Goal: Entertainment & Leisure: Browse casually

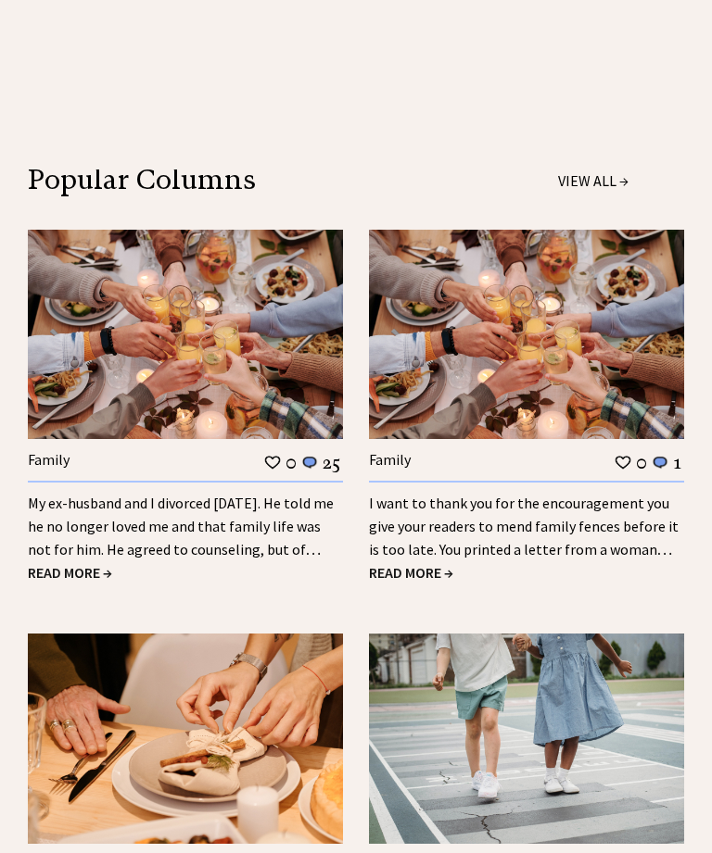
scroll to position [1875, 0]
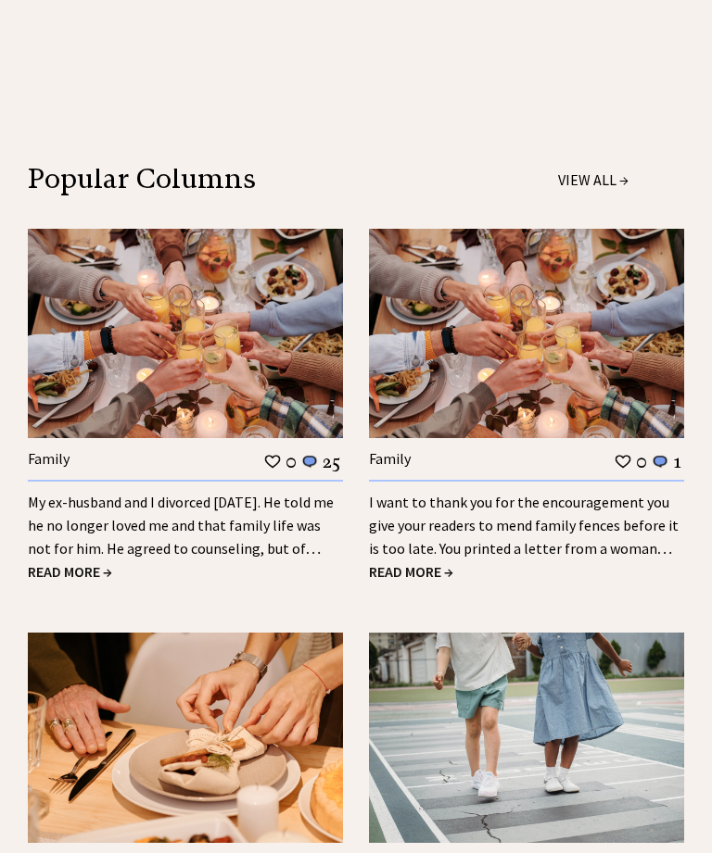
click at [84, 562] on span "READ MORE →" at bounding box center [70, 571] width 84 height 19
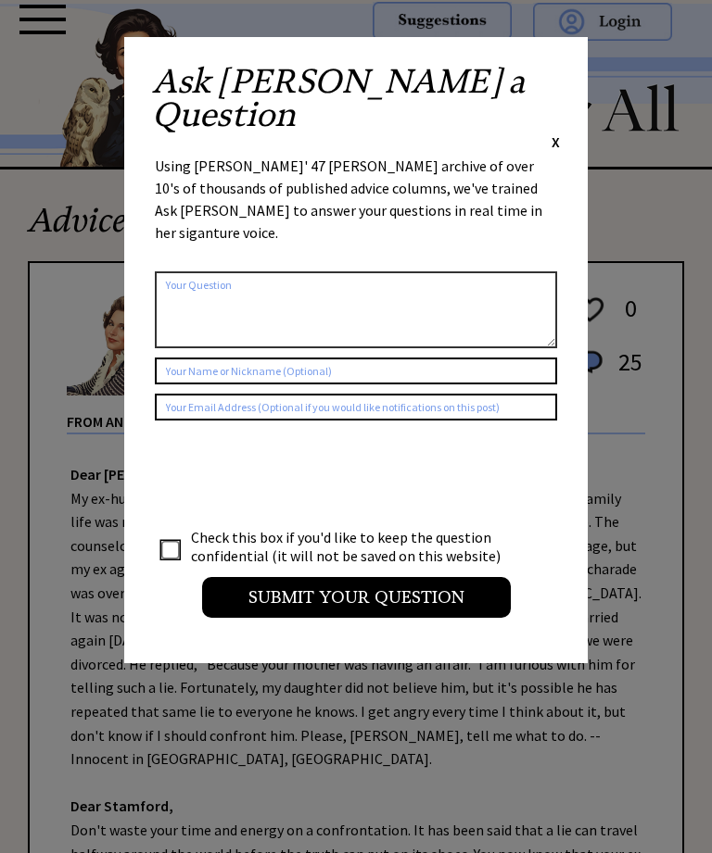
click at [554, 132] on span "X" at bounding box center [555, 141] width 8 height 19
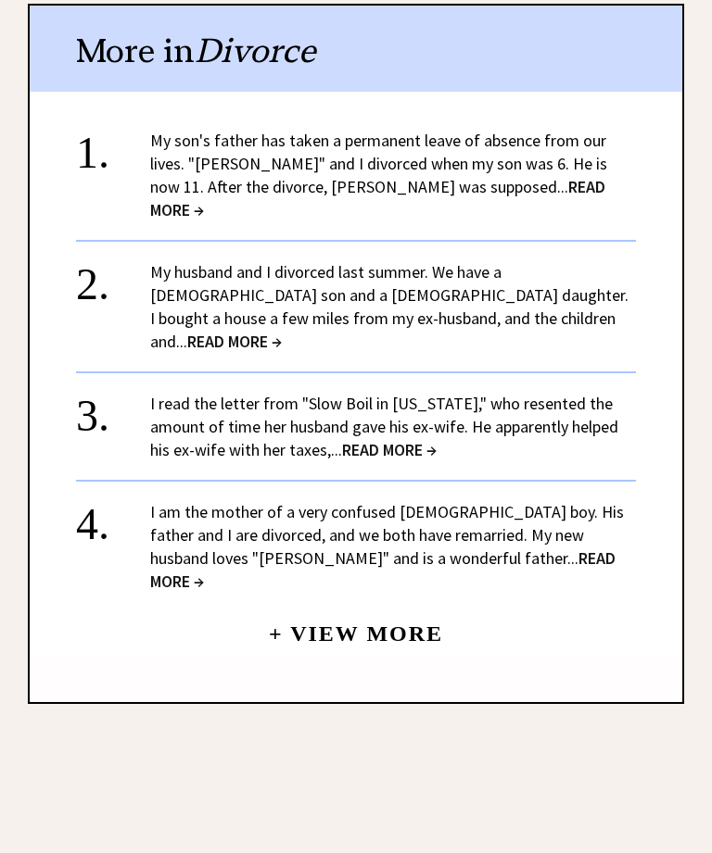
scroll to position [2000, 0]
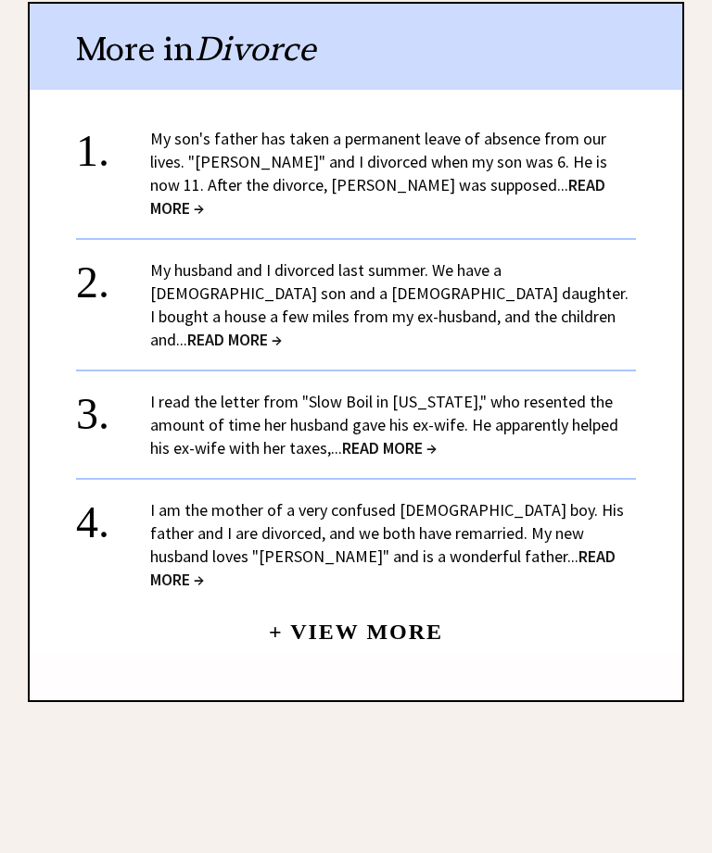
click at [370, 604] on link "+ View More" at bounding box center [356, 624] width 174 height 40
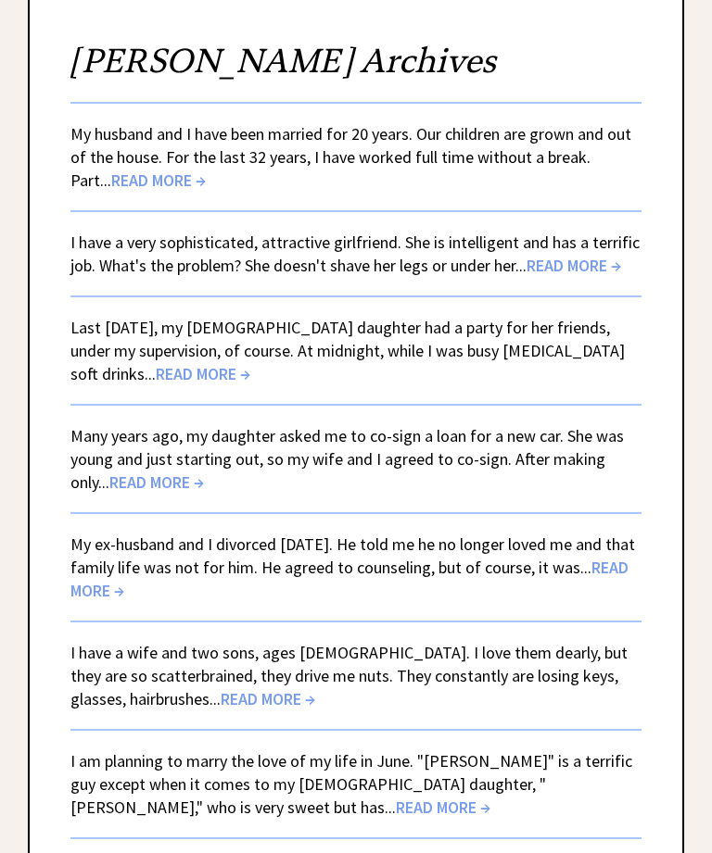
scroll to position [203, 0]
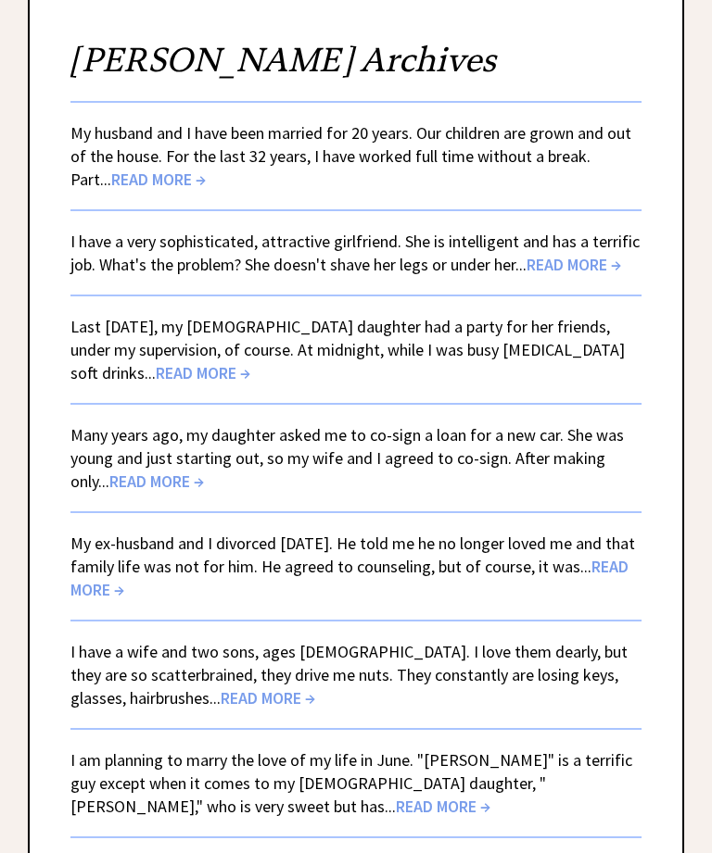
click at [169, 376] on span "READ MORE →" at bounding box center [203, 372] width 95 height 21
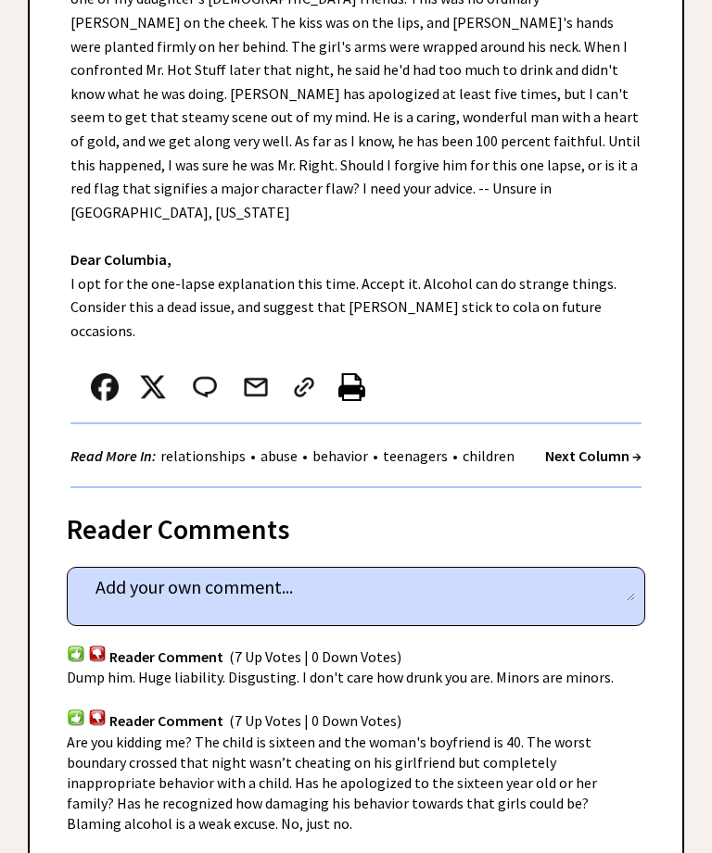
scroll to position [609, 0]
click at [133, 194] on div "Dear Ann Landers, Last New Year's Eve, my 15-year-old daughter had a party for …" at bounding box center [356, 176] width 652 height 624
click at [501, 208] on div "Dear Ann Landers, Last New Year's Eve, my 15-year-old daughter had a party for …" at bounding box center [356, 176] width 652 height 624
click at [188, 210] on div "Dear Ann Landers, Last New Year's Eve, my 15-year-old daughter had a party for …" at bounding box center [356, 176] width 652 height 624
click at [615, 447] on strong "Next Column →" at bounding box center [593, 456] width 96 height 19
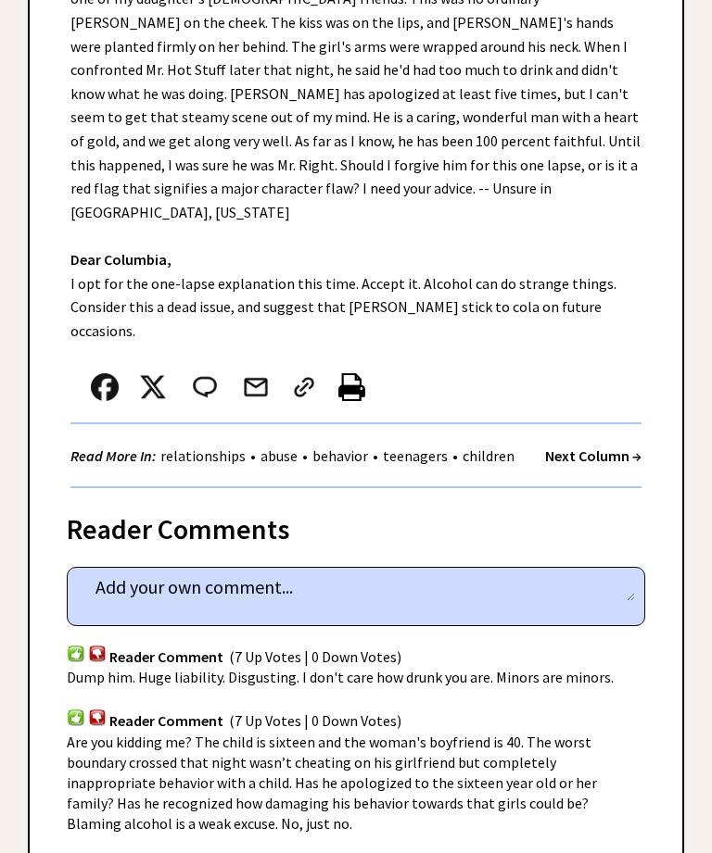
click at [637, 447] on strong "Next Column →" at bounding box center [593, 456] width 96 height 19
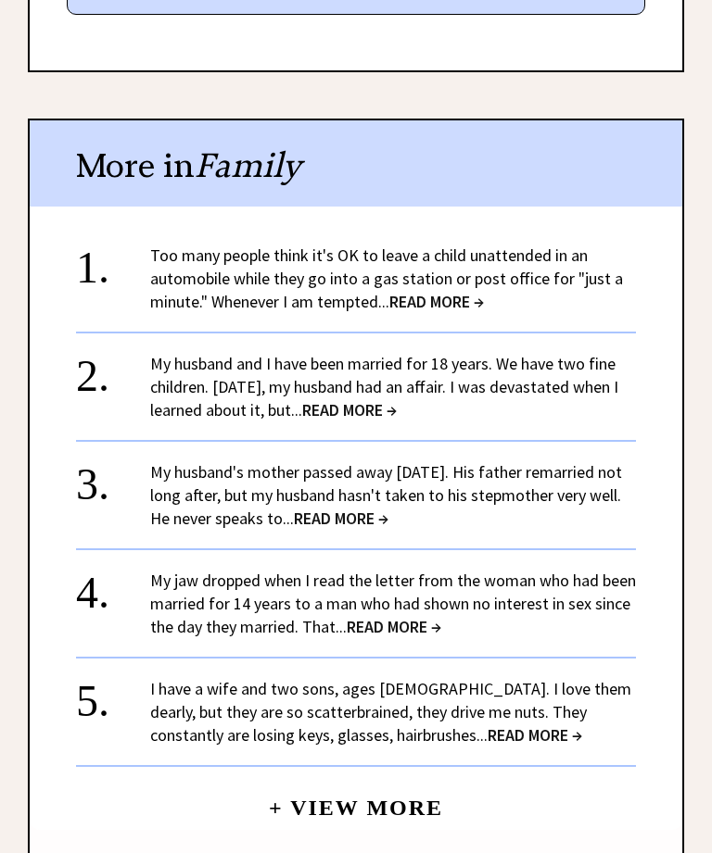
scroll to position [1697, 0]
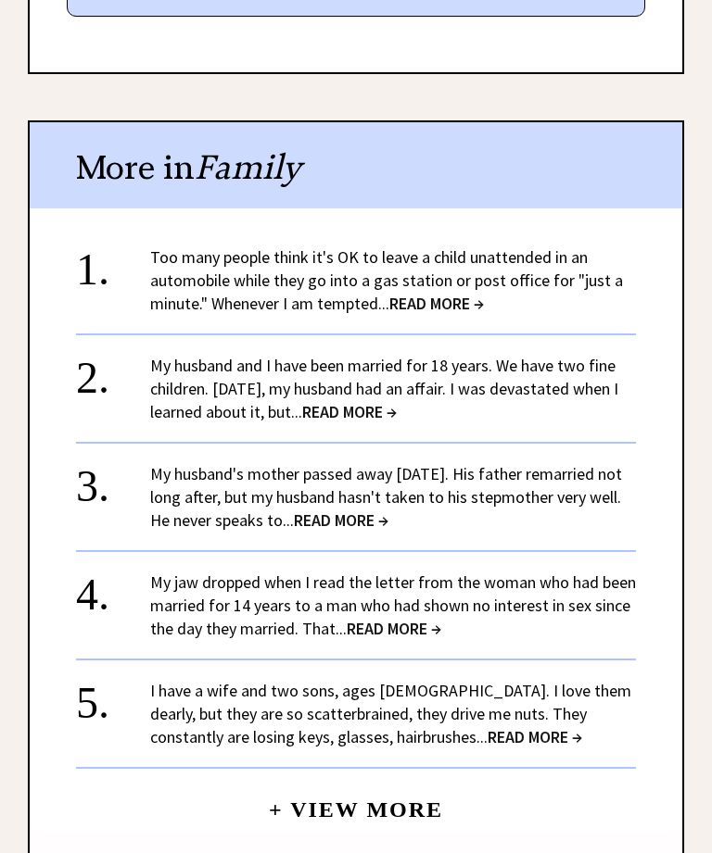
click at [448, 293] on span "READ MORE →" at bounding box center [436, 303] width 95 height 21
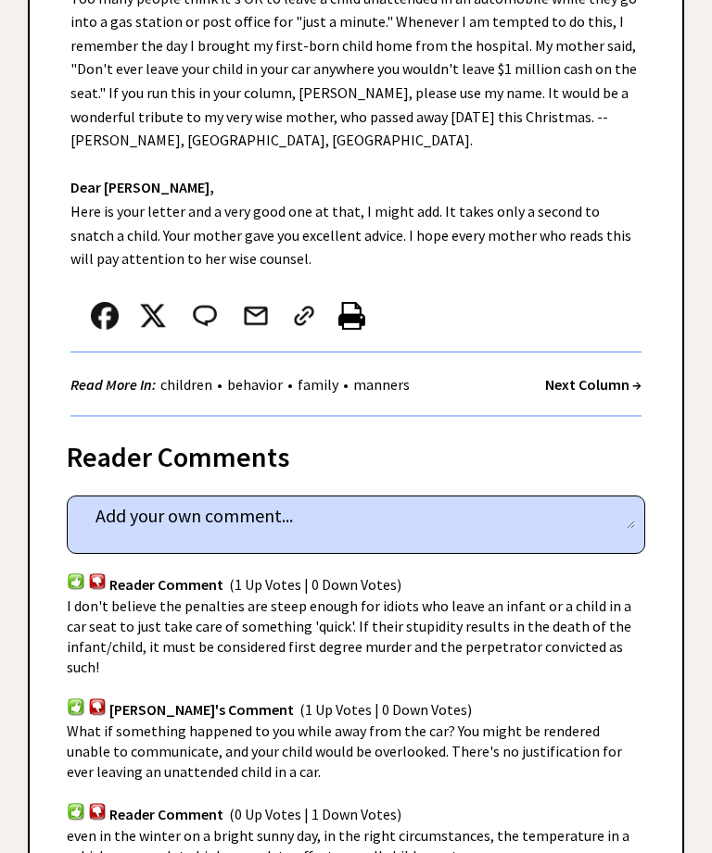
scroll to position [534, 0]
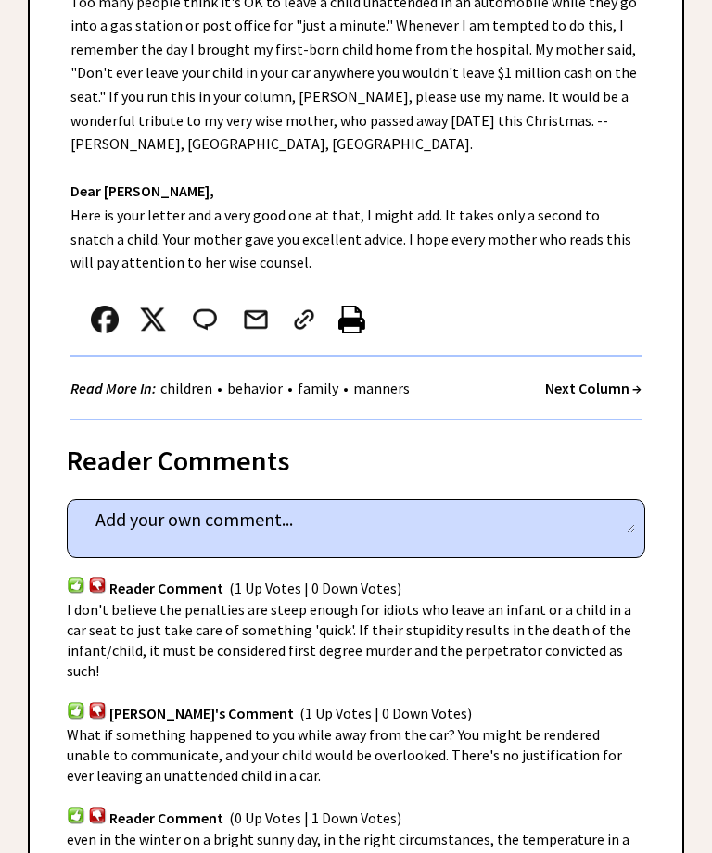
click at [605, 380] on strong "Next Column →" at bounding box center [593, 389] width 96 height 19
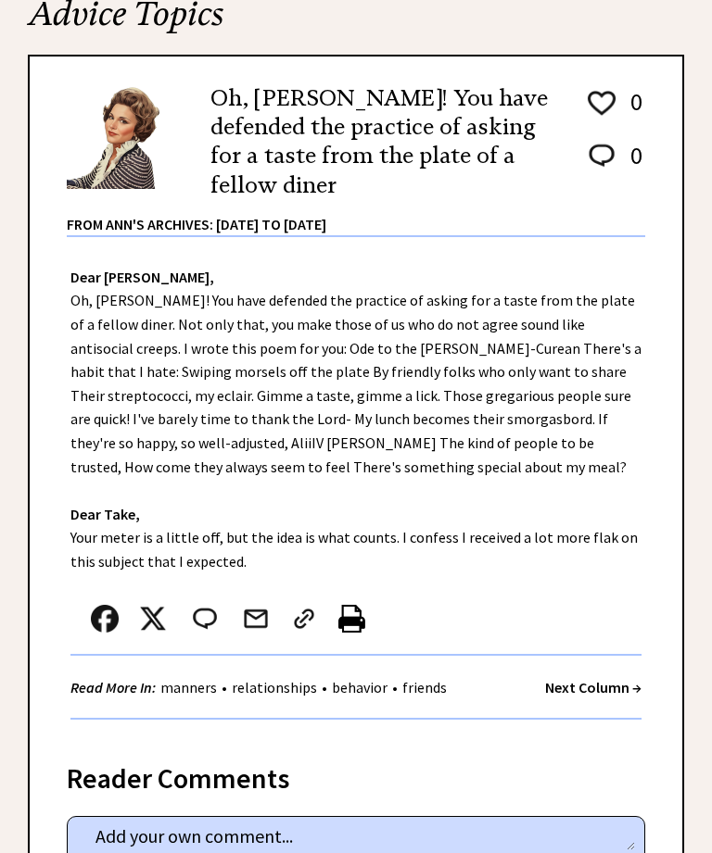
scroll to position [208, 0]
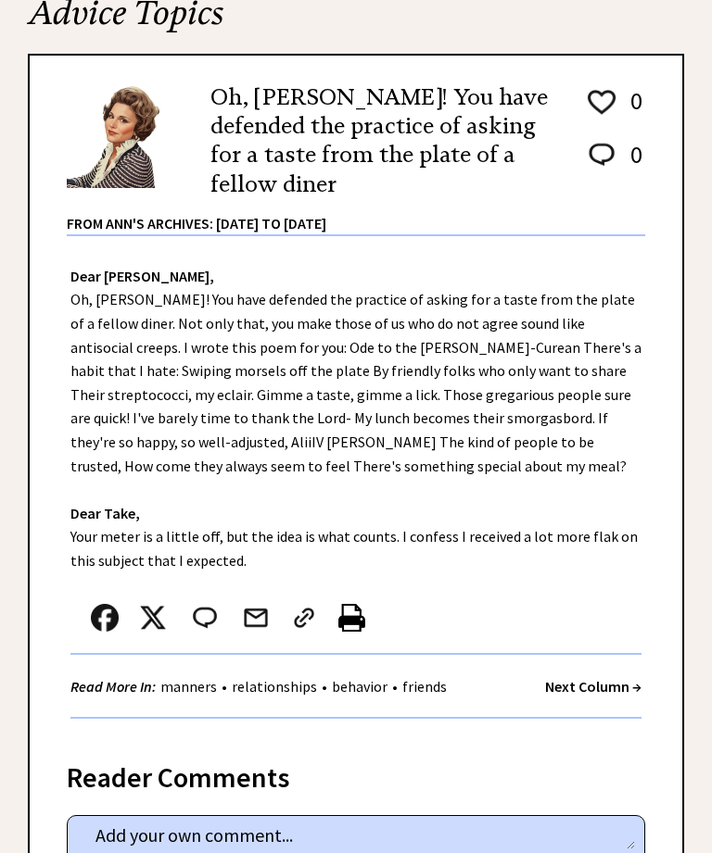
click at [448, 677] on link "friends" at bounding box center [424, 686] width 54 height 19
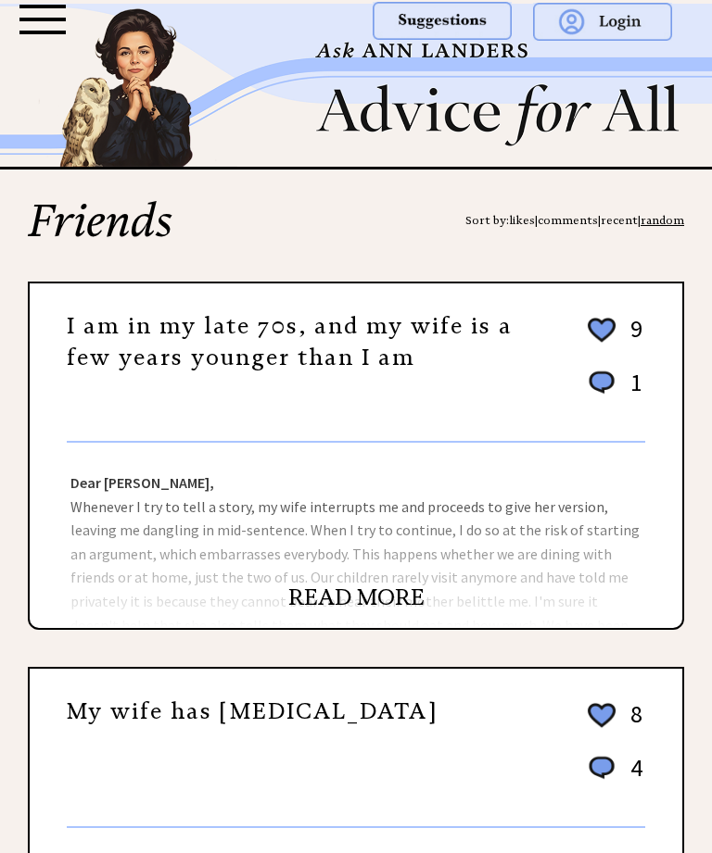
click at [372, 597] on link "READ MORE" at bounding box center [356, 598] width 136 height 28
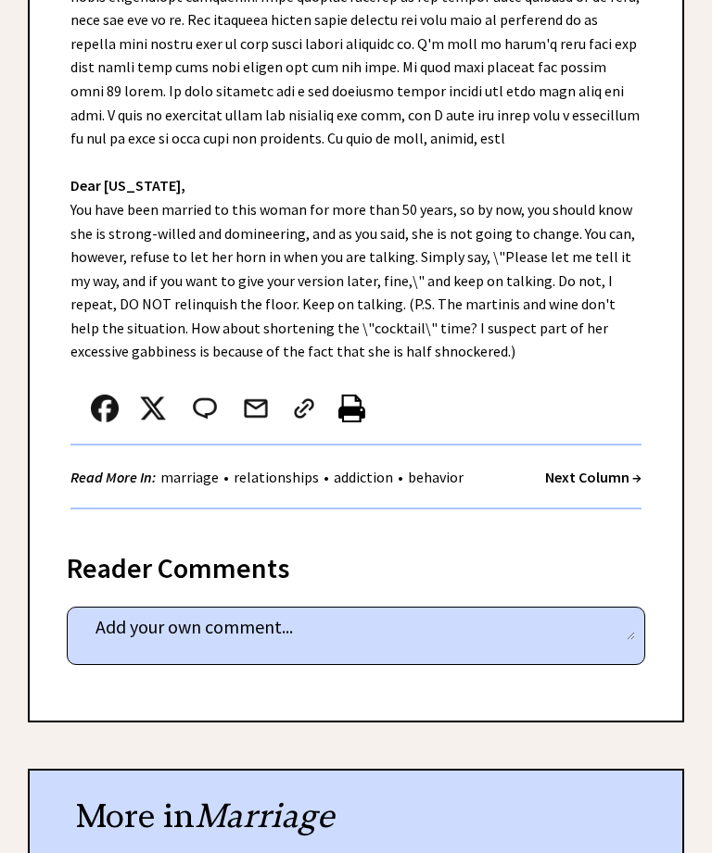
scroll to position [622, 0]
